Goal: Use online tool/utility: Utilize a website feature to perform a specific function

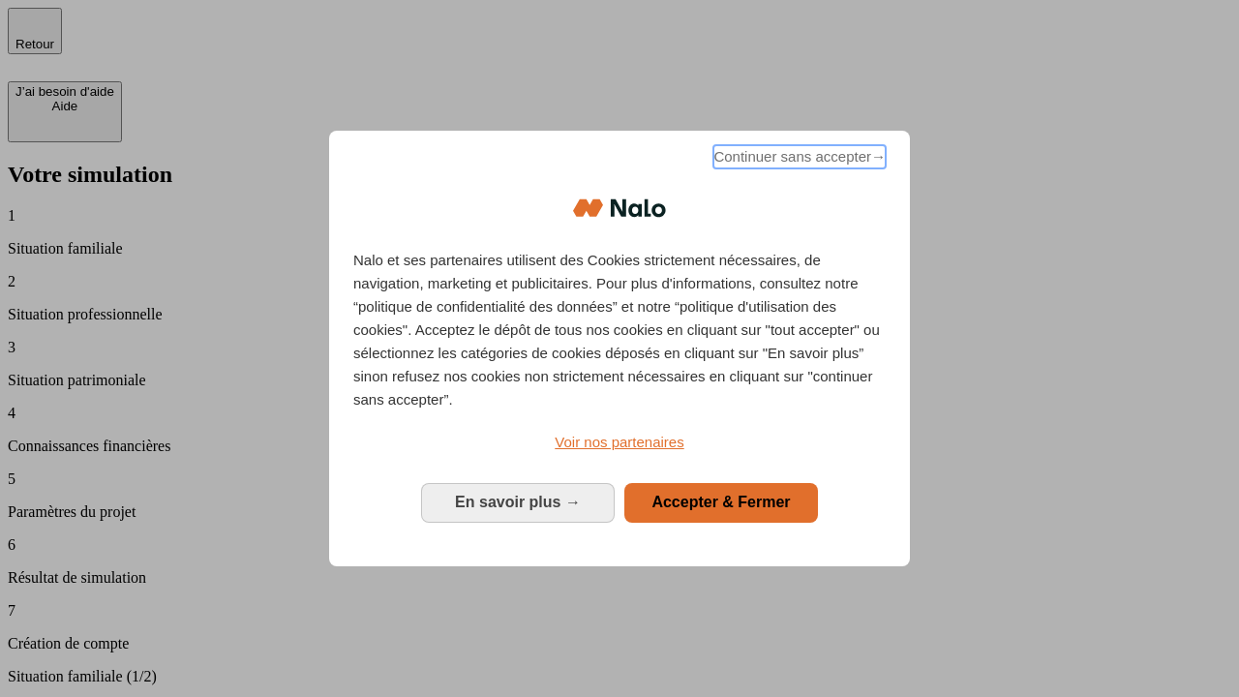
click at [798, 160] on span "Continuer sans accepter →" at bounding box center [799, 156] width 172 height 23
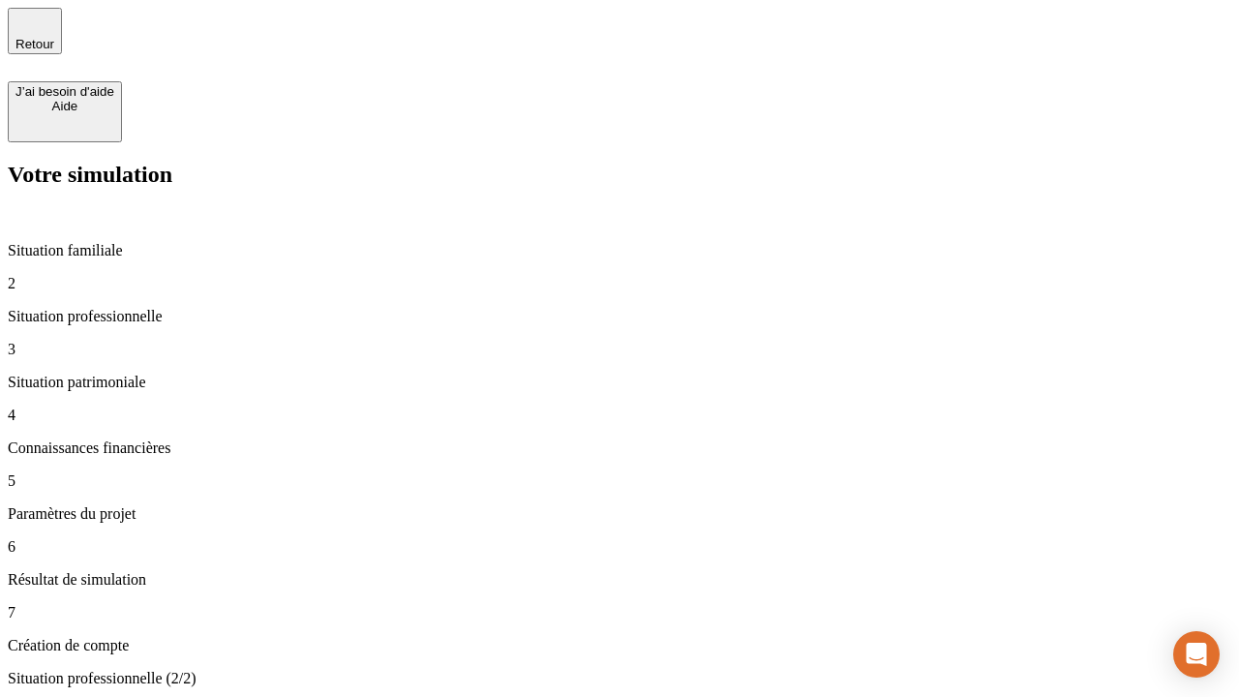
type input "30 000"
type input "40 000"
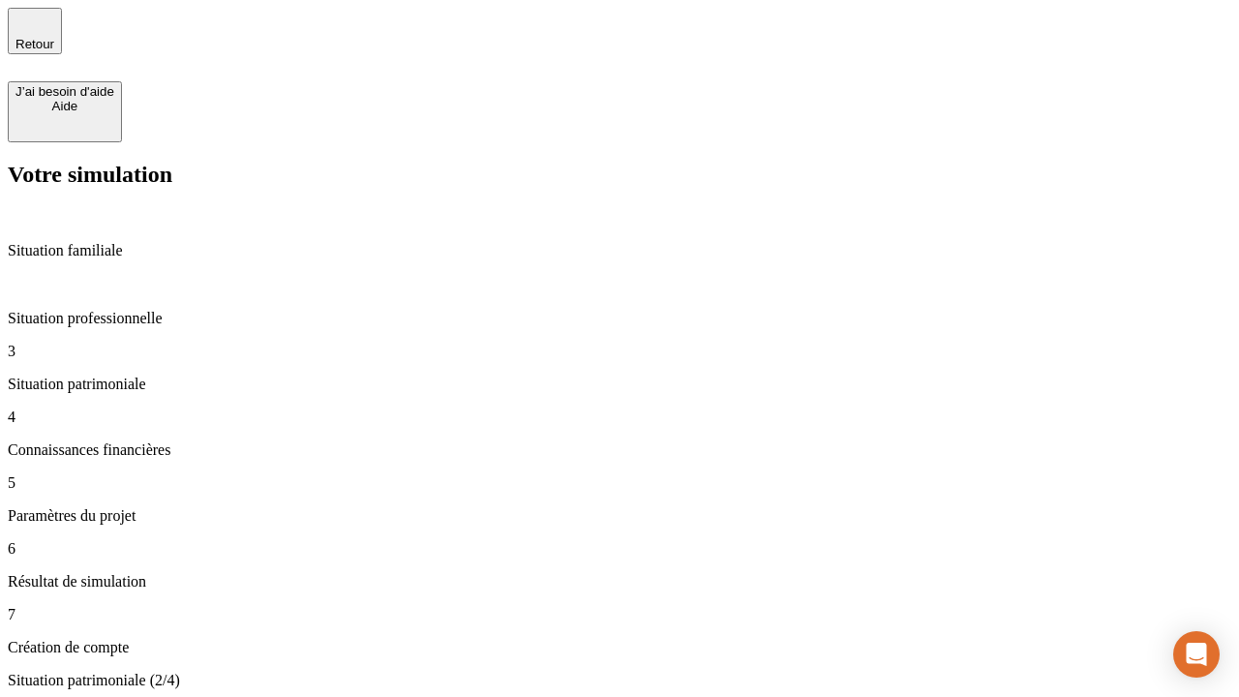
type input "1 100"
type input "20"
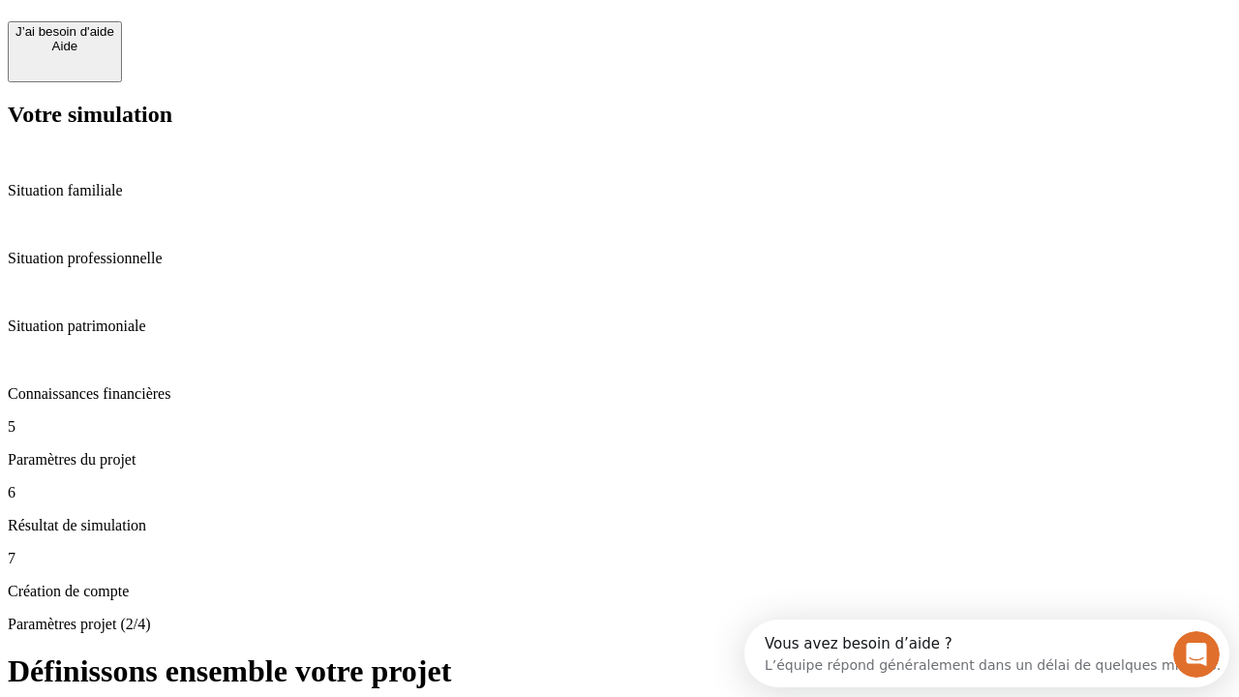
scroll to position [17, 0]
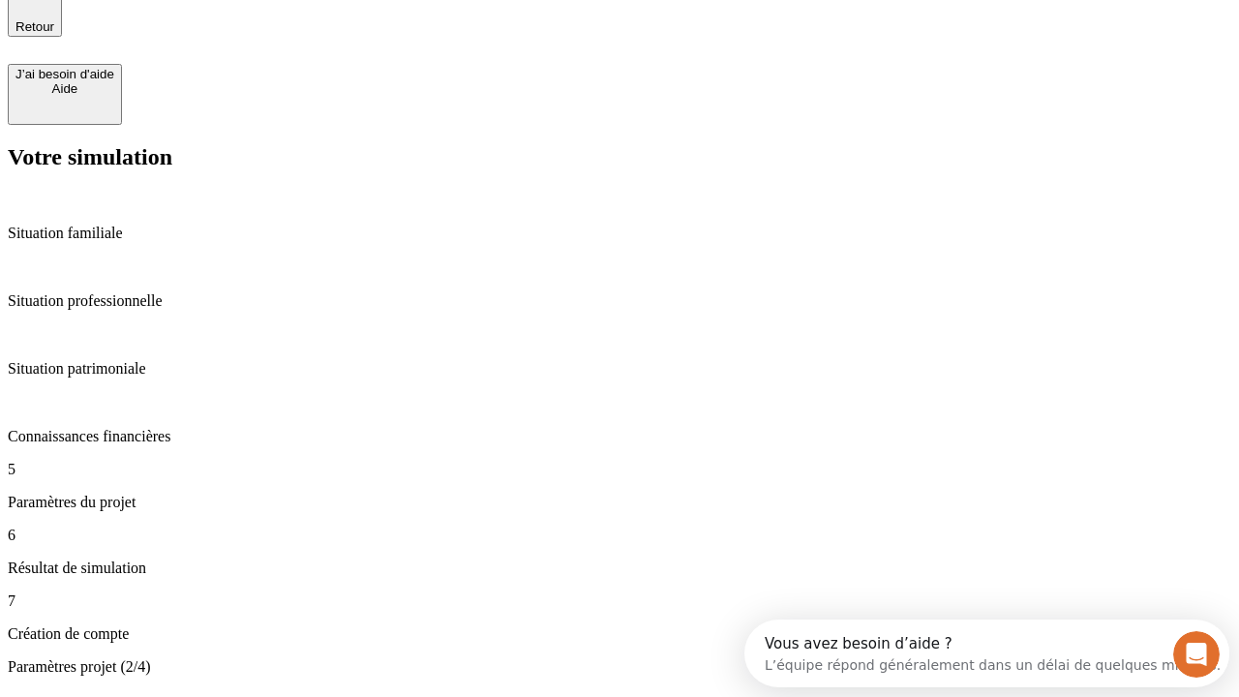
type input "40"
type input "62"
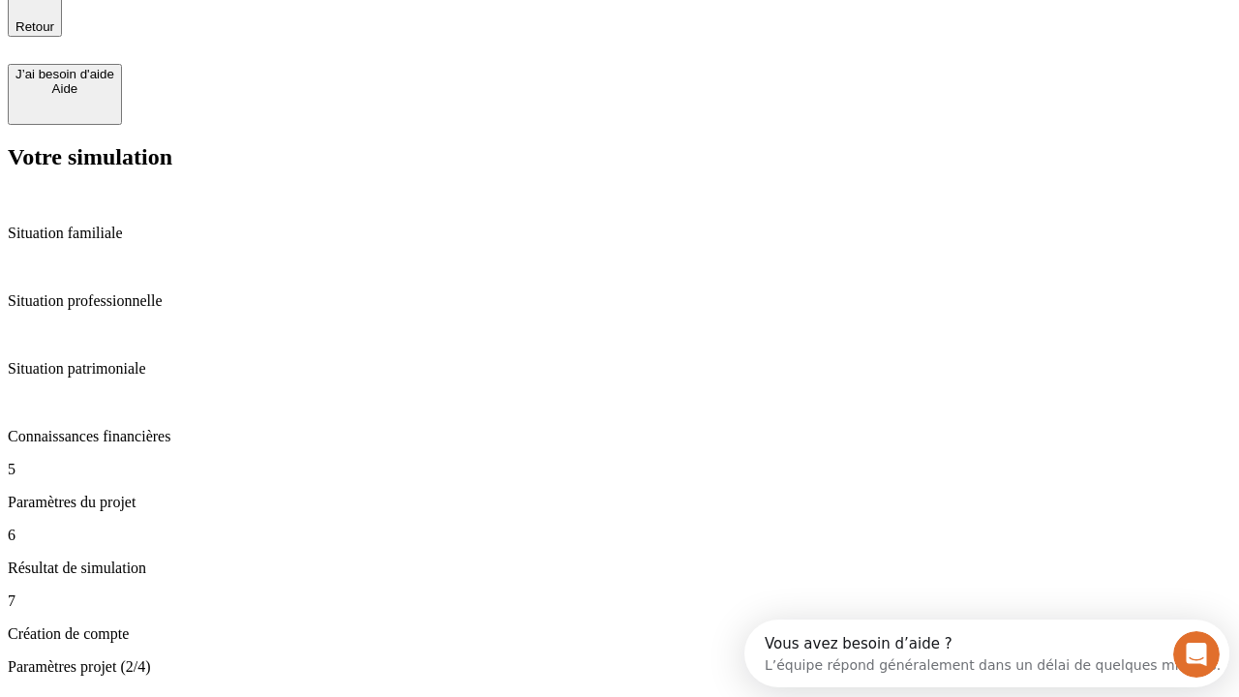
type input "50 000"
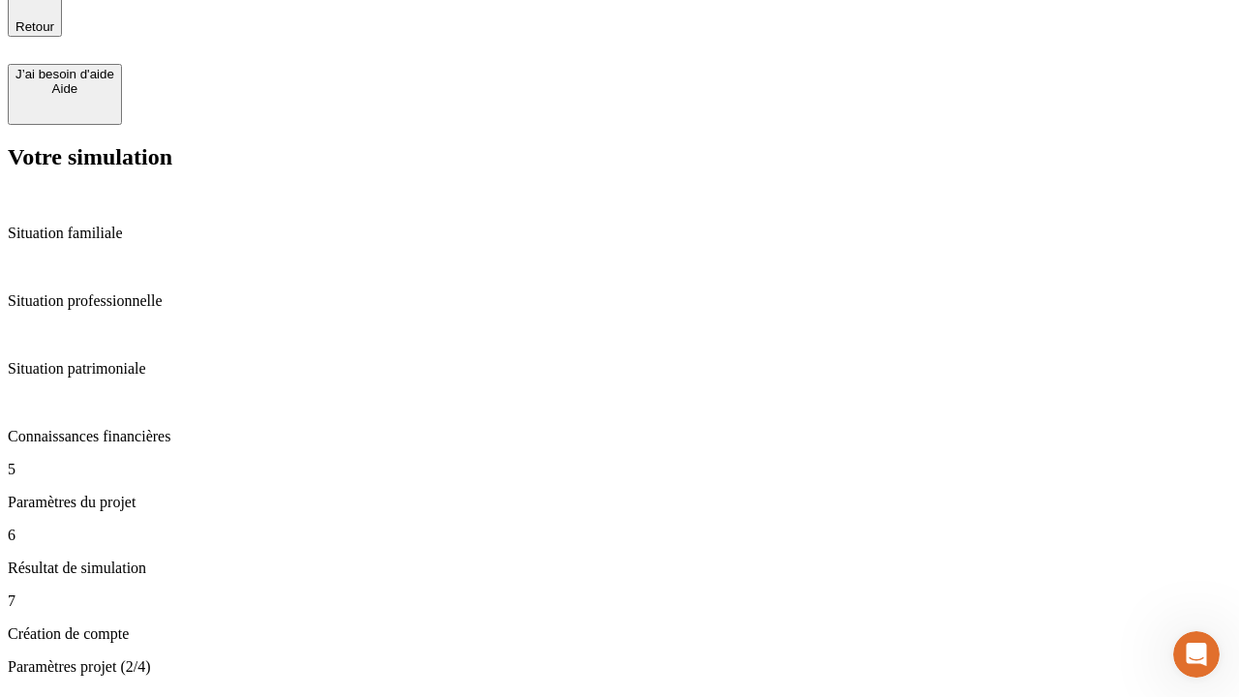
type input "640"
